Goal: Transaction & Acquisition: Purchase product/service

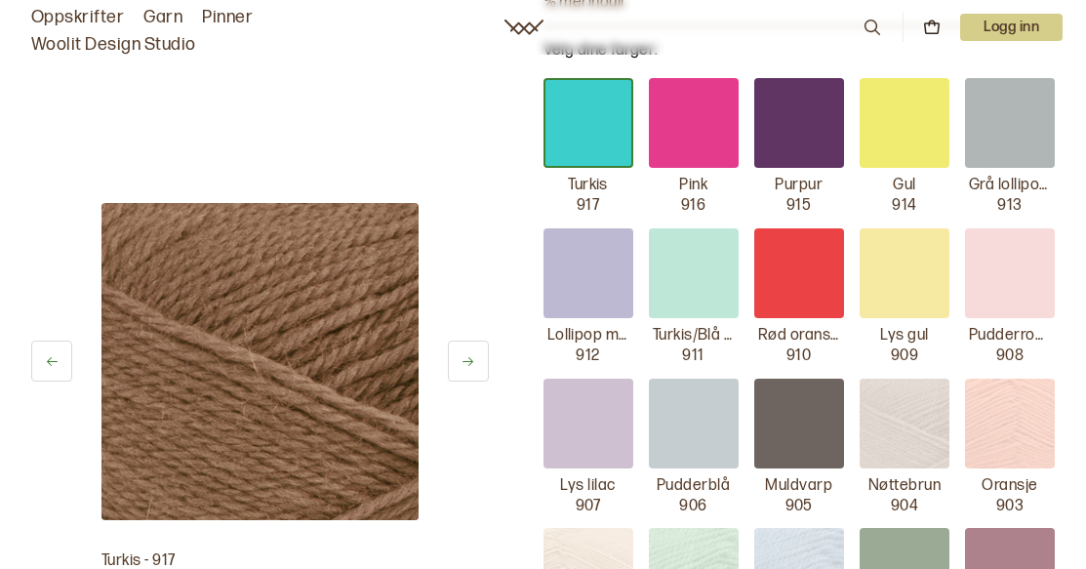
scroll to position [399, 0]
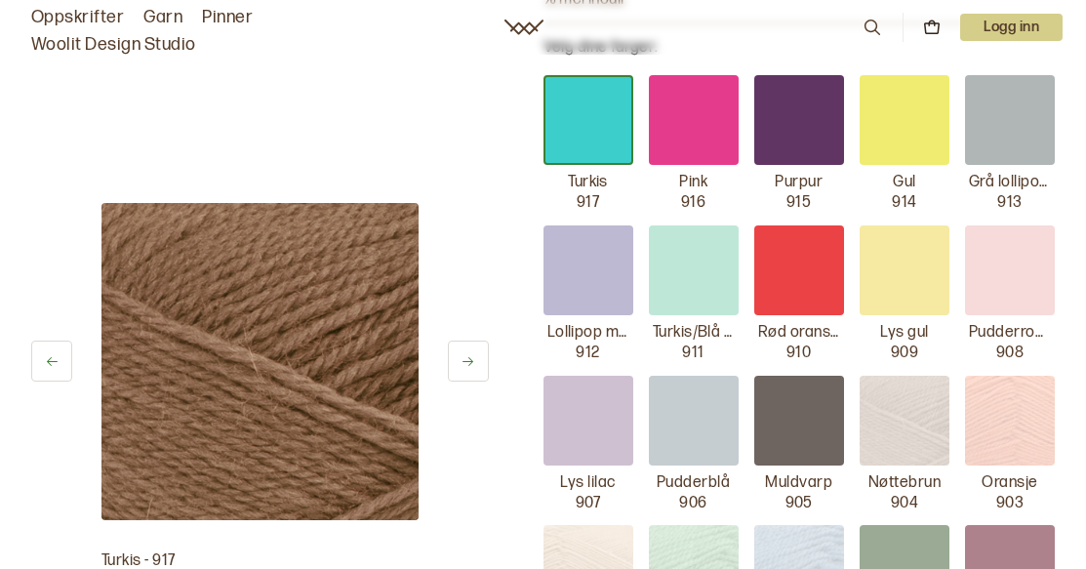
click at [802, 422] on div at bounding box center [799, 421] width 90 height 90
click at [797, 484] on p "Muldvarp" at bounding box center [798, 483] width 67 height 20
click at [797, 416] on div at bounding box center [799, 421] width 90 height 90
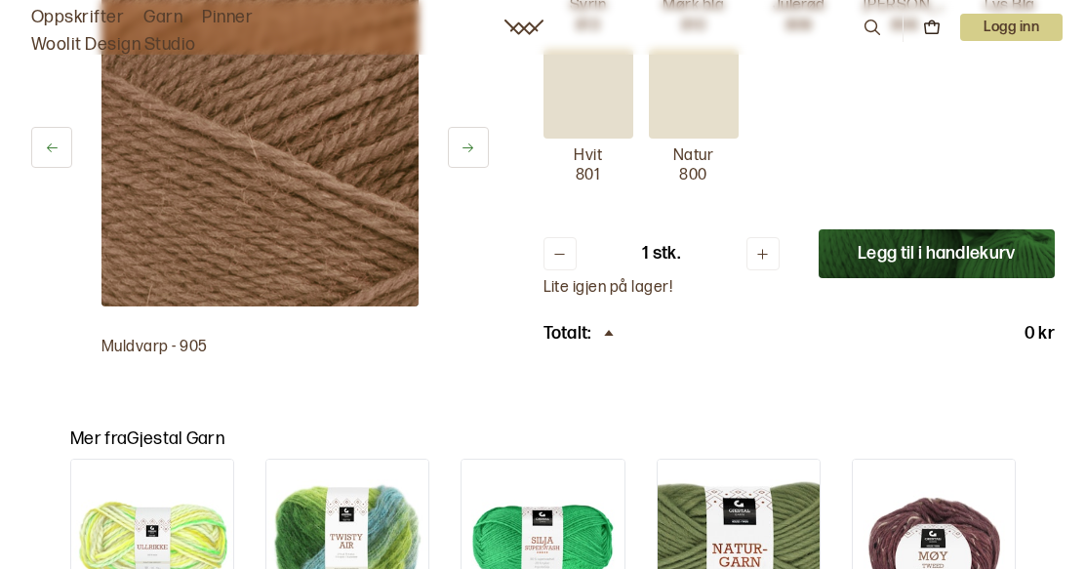
scroll to position [1598, 0]
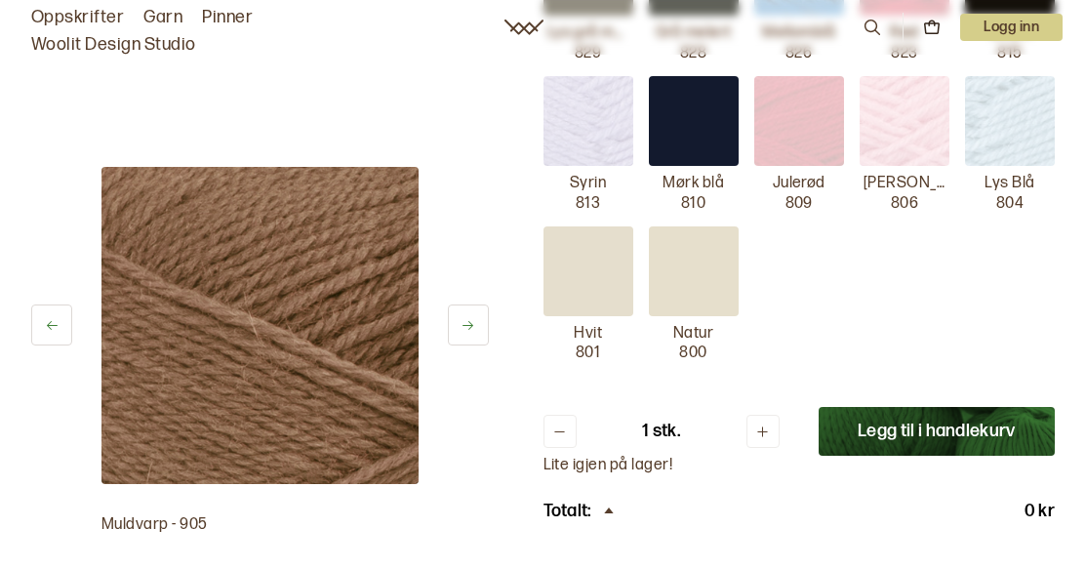
click at [301, 370] on img at bounding box center [259, 325] width 317 height 317
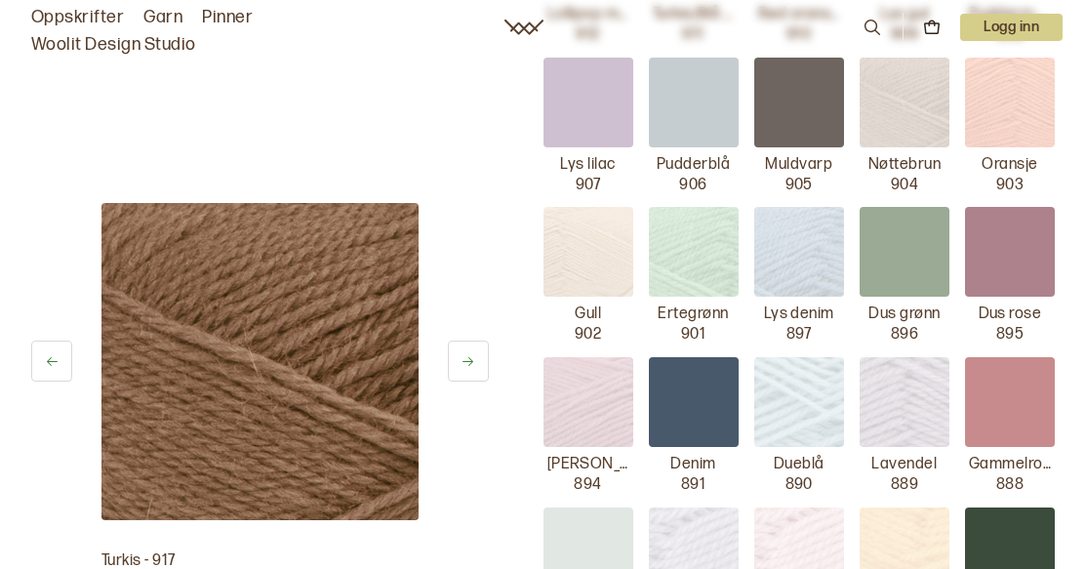
scroll to position [710, 0]
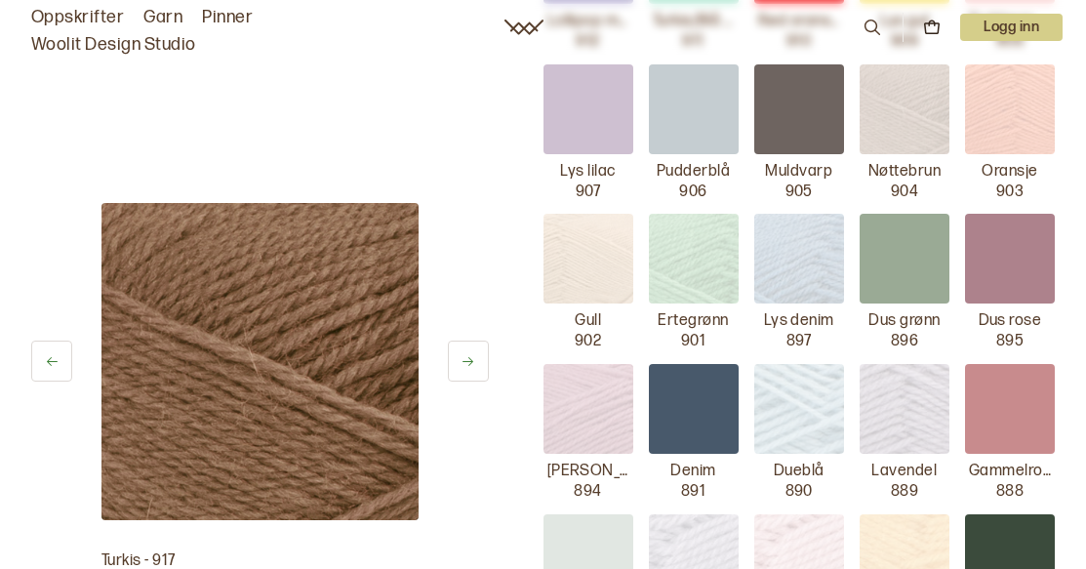
click at [828, 106] on div at bounding box center [799, 109] width 90 height 90
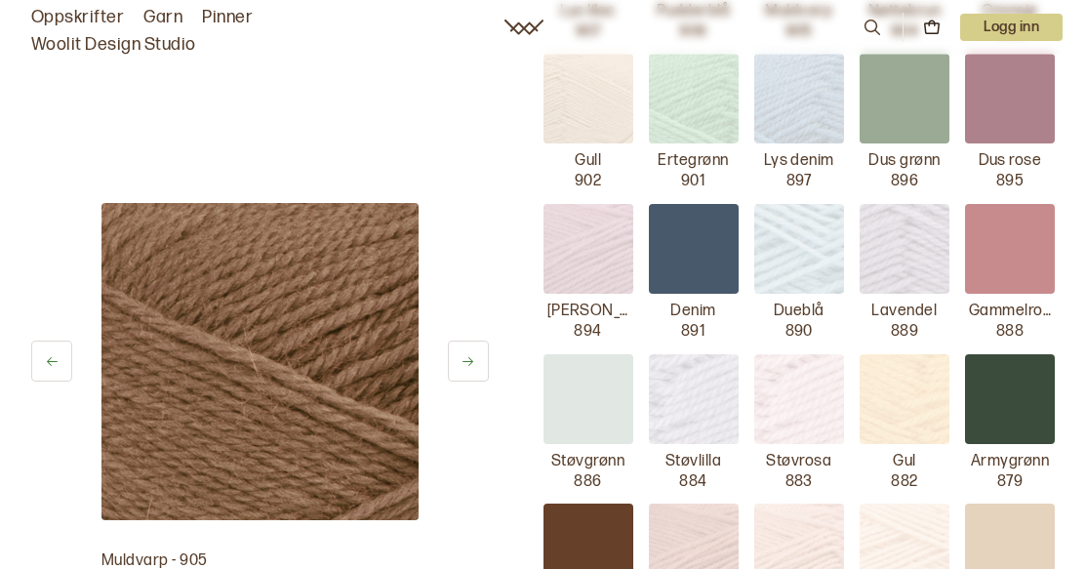
scroll to position [891, 0]
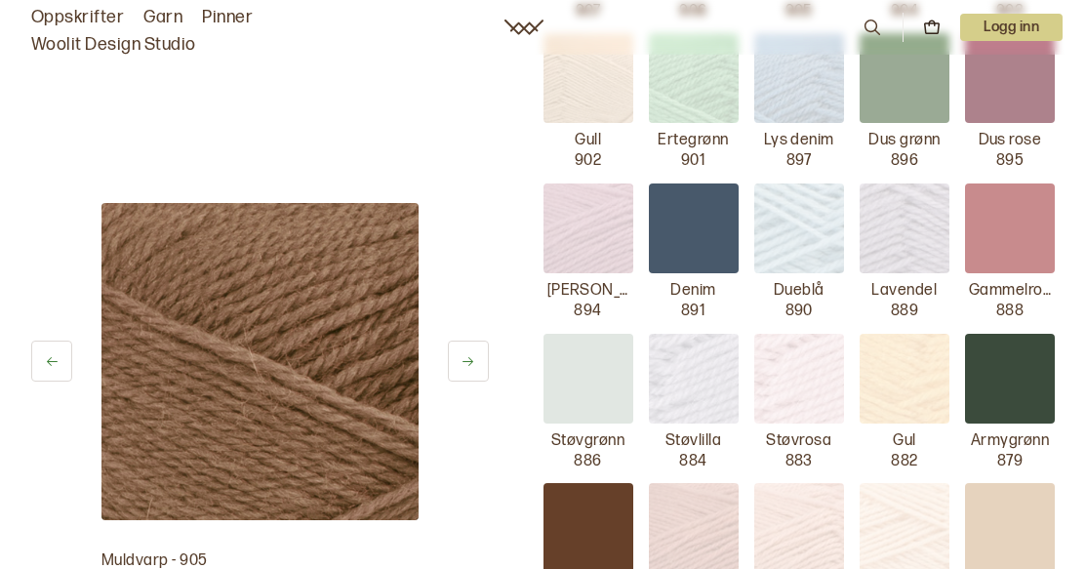
click at [195, 560] on p "Muldvarp - 905" at bounding box center [259, 561] width 317 height 20
click at [288, 342] on img at bounding box center [259, 361] width 317 height 317
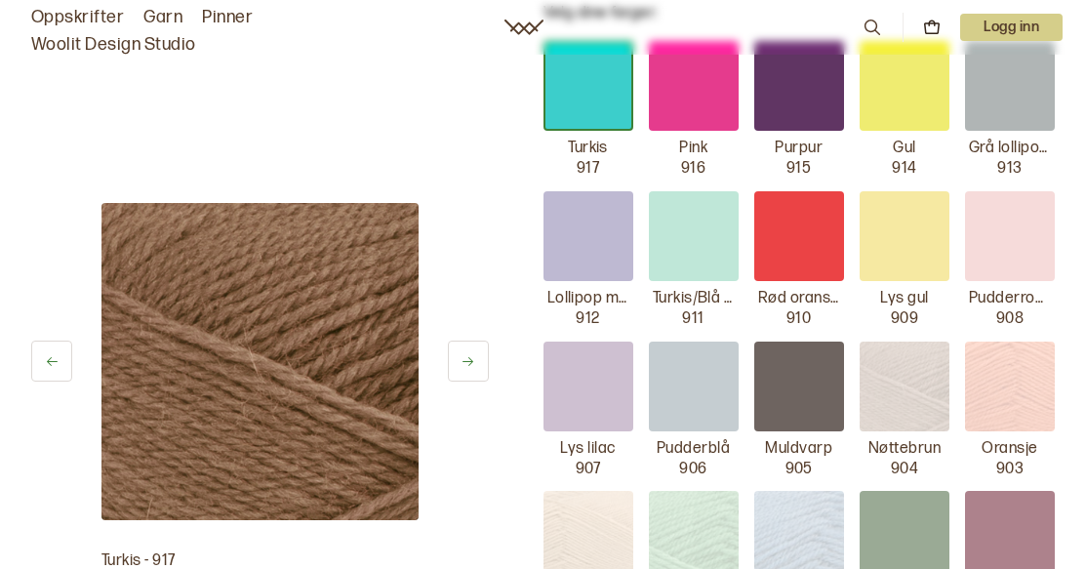
scroll to position [376, 0]
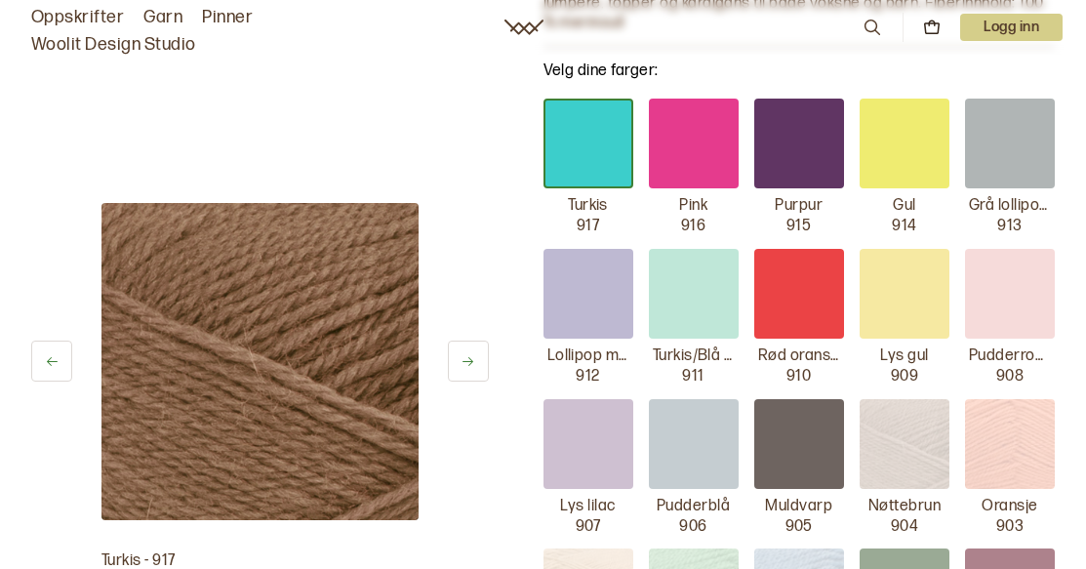
click at [792, 461] on div at bounding box center [799, 444] width 90 height 90
click at [802, 444] on div at bounding box center [799, 444] width 90 height 90
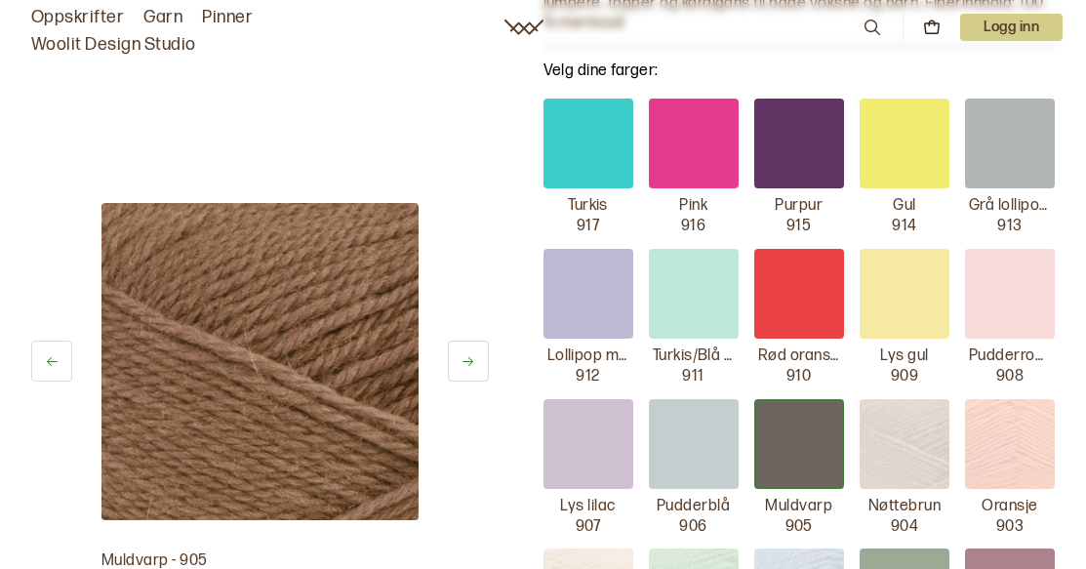
click at [802, 445] on div at bounding box center [799, 444] width 90 height 90
